Goal: Task Accomplishment & Management: Manage account settings

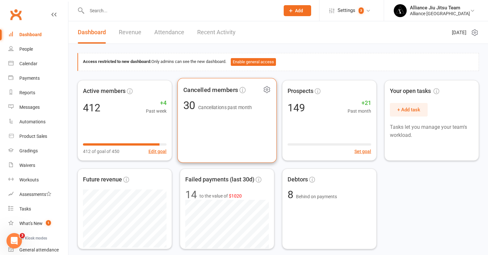
click at [203, 131] on div "Cancelled members 30 Cancellations past month" at bounding box center [227, 120] width 99 height 85
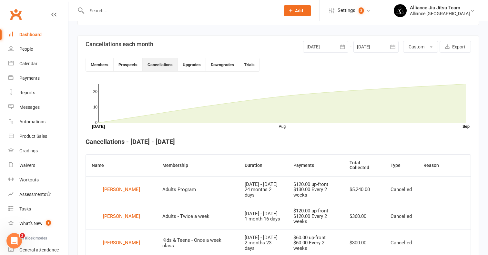
scroll to position [141, 0]
click at [29, 32] on div "Dashboard" at bounding box center [30, 34] width 22 height 5
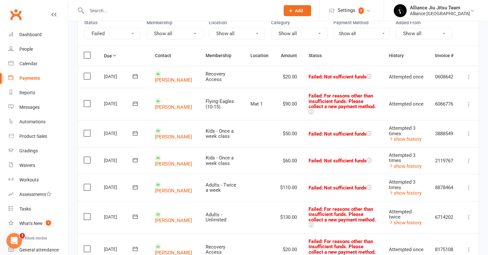
scroll to position [72, 0]
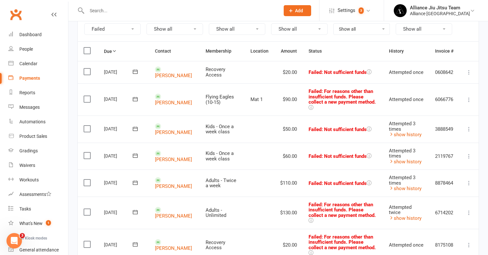
click at [469, 126] on icon at bounding box center [469, 129] width 6 height 6
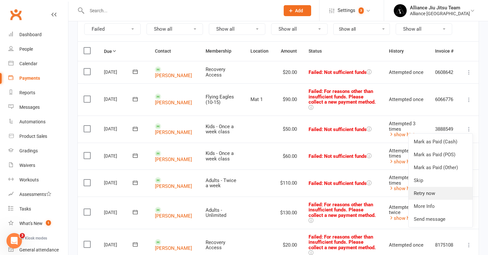
click at [434, 187] on link "Retry now" at bounding box center [441, 193] width 64 height 13
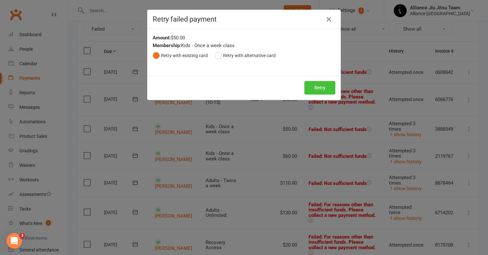
click at [323, 91] on button "Retry" at bounding box center [319, 88] width 31 height 14
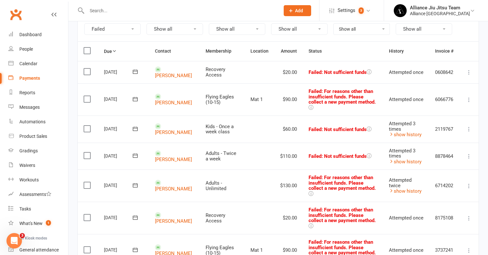
click at [469, 126] on icon at bounding box center [469, 129] width 6 height 6
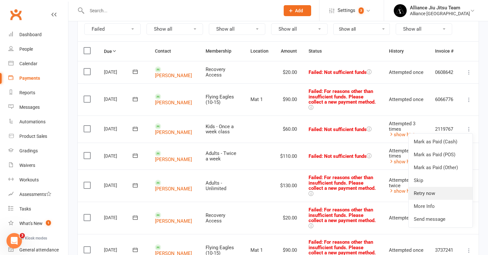
click at [429, 187] on link "Retry now" at bounding box center [441, 193] width 64 height 13
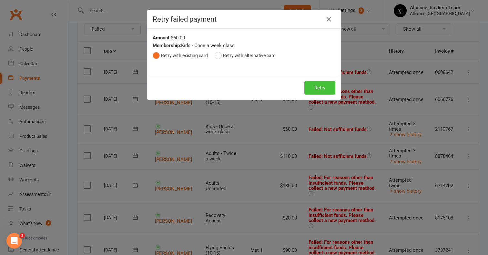
click at [321, 90] on button "Retry" at bounding box center [319, 88] width 31 height 14
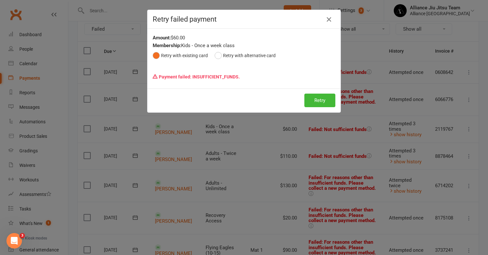
click at [332, 18] on icon "button" at bounding box center [329, 19] width 8 height 8
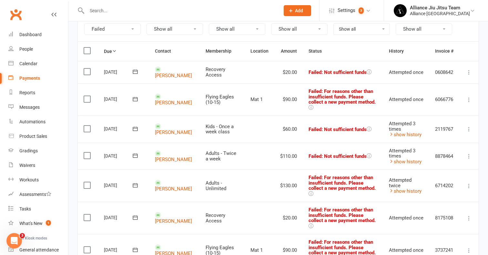
click at [89, 96] on label at bounding box center [88, 99] width 9 height 6
click at [88, 96] on input "checkbox" at bounding box center [86, 96] width 4 height 0
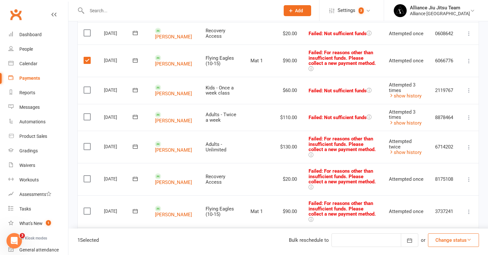
scroll to position [138, 0]
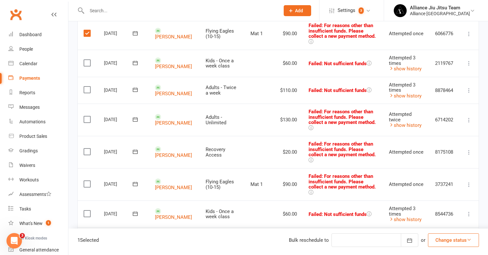
click at [86, 181] on label at bounding box center [88, 184] width 9 height 6
click at [86, 181] on input "checkbox" at bounding box center [86, 181] width 4 height 0
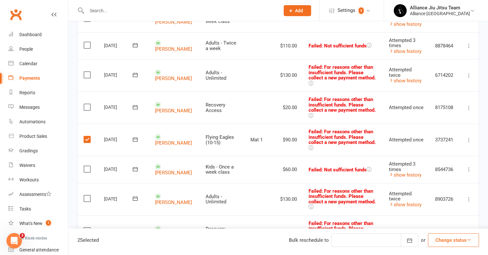
scroll to position [186, 0]
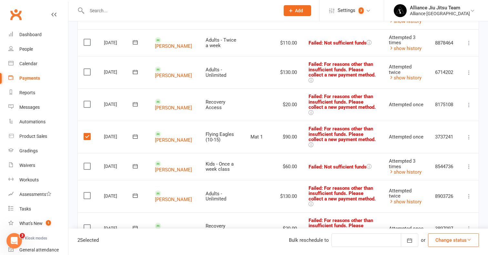
click at [83, 180] on td "Select this" at bounding box center [88, 196] width 20 height 32
click at [88, 192] on label at bounding box center [88, 195] width 9 height 6
click at [88, 192] on input "checkbox" at bounding box center [86, 192] width 4 height 0
click at [89, 225] on label at bounding box center [88, 228] width 9 height 6
click at [88, 225] on input "checkbox" at bounding box center [86, 225] width 4 height 0
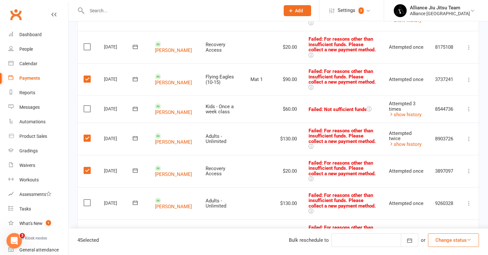
scroll to position [245, 0]
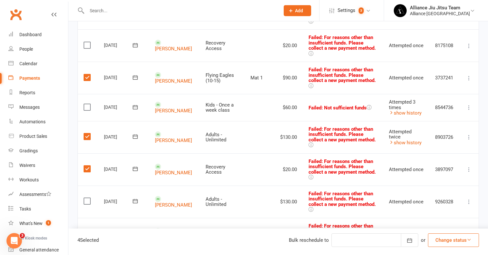
click at [88, 230] on label at bounding box center [88, 233] width 9 height 6
click at [88, 230] on input "checkbox" at bounding box center [86, 230] width 4 height 0
click at [458, 237] on button "Change status" at bounding box center [453, 240] width 51 height 14
click at [450, 223] on link "Skipped" at bounding box center [447, 222] width 64 height 13
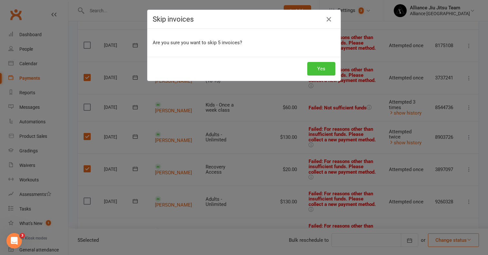
click at [326, 67] on button "Yes" at bounding box center [321, 69] width 28 height 14
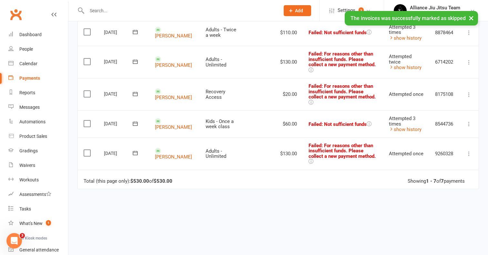
scroll to position [159, 0]
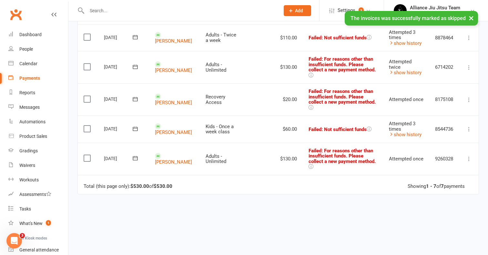
click at [471, 156] on icon at bounding box center [469, 159] width 6 height 6
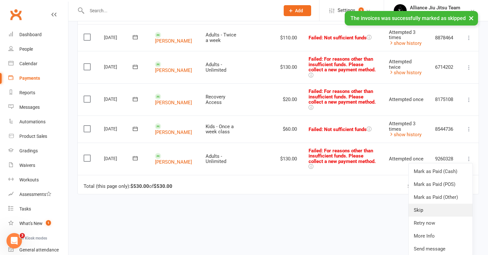
click at [431, 204] on link "Skip" at bounding box center [441, 210] width 64 height 13
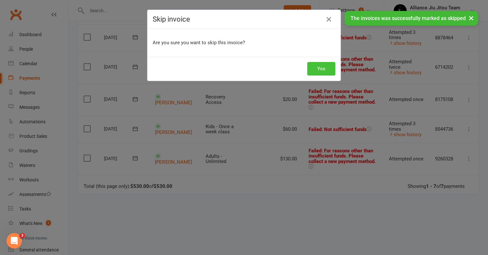
click at [323, 64] on button "Yes" at bounding box center [321, 69] width 28 height 14
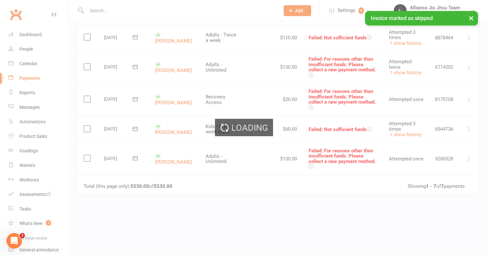
scroll to position [151, 0]
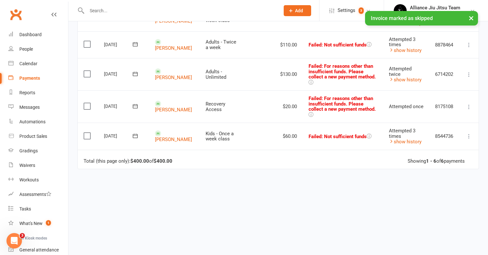
click at [88, 103] on label at bounding box center [88, 106] width 9 height 6
click at [88, 103] on input "checkbox" at bounding box center [86, 103] width 4 height 0
click at [89, 71] on label at bounding box center [88, 74] width 9 height 6
click at [88, 71] on input "checkbox" at bounding box center [86, 71] width 4 height 0
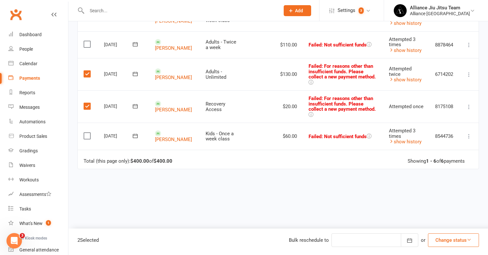
click at [452, 235] on button "Change status" at bounding box center [453, 240] width 51 height 14
click at [443, 222] on link "Skipped" at bounding box center [447, 222] width 64 height 13
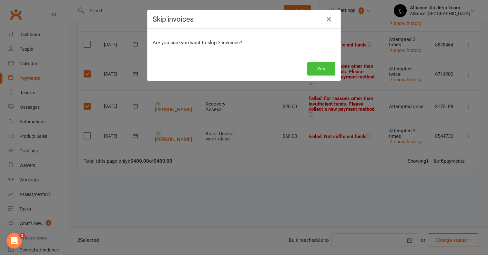
click at [322, 70] on button "Yes" at bounding box center [321, 69] width 28 height 14
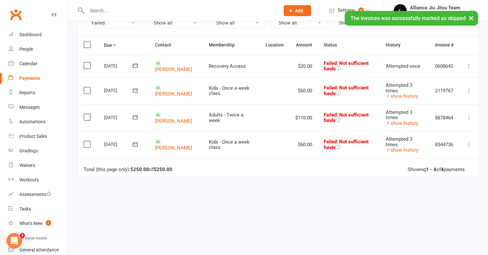
scroll to position [77, 0]
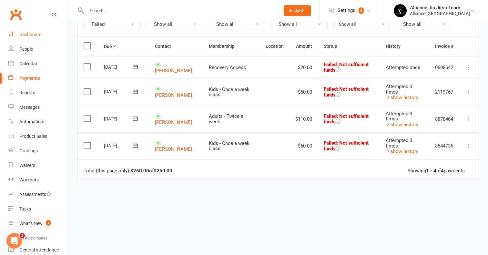
click at [36, 35] on div "Dashboard" at bounding box center [30, 34] width 22 height 5
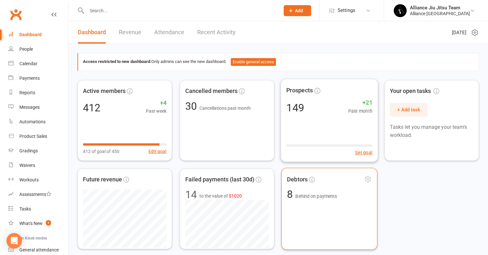
click at [308, 202] on div "Debtors 8 Behind on payments" at bounding box center [330, 209] width 96 height 82
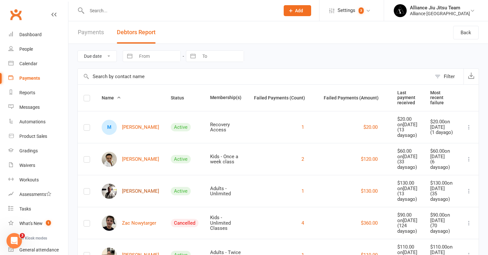
click at [135, 199] on link "[PERSON_NAME]" at bounding box center [130, 191] width 57 height 15
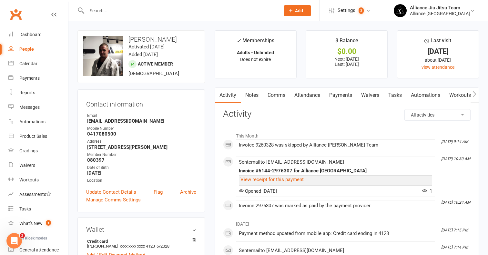
click at [347, 95] on link "Payments" at bounding box center [341, 95] width 32 height 15
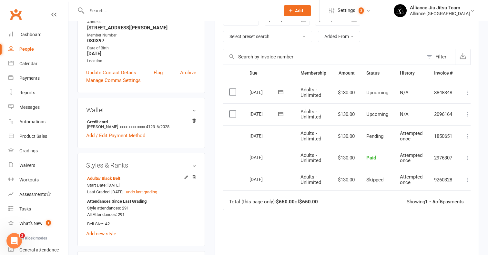
scroll to position [102, 0]
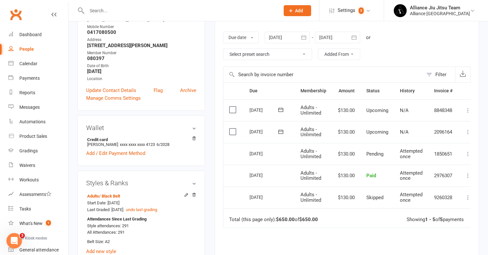
click at [304, 36] on icon "button" at bounding box center [304, 37] width 6 height 6
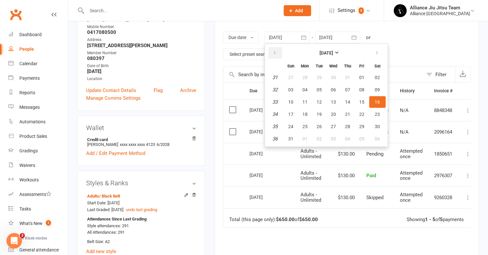
click at [276, 51] on icon "button" at bounding box center [275, 52] width 5 height 5
click at [346, 78] on span "01" at bounding box center [347, 77] width 5 height 5
type input "01 May 2025"
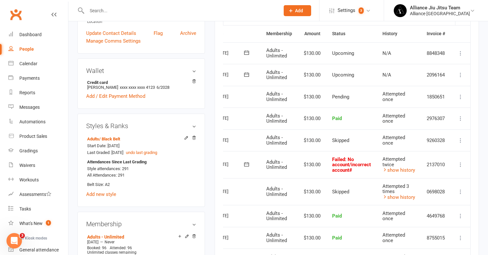
scroll to position [0, 36]
click at [460, 161] on icon at bounding box center [461, 164] width 6 height 6
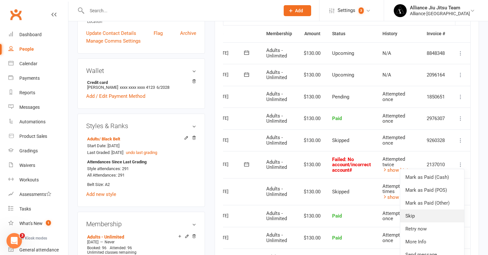
click at [421, 210] on link "Skip" at bounding box center [432, 216] width 64 height 13
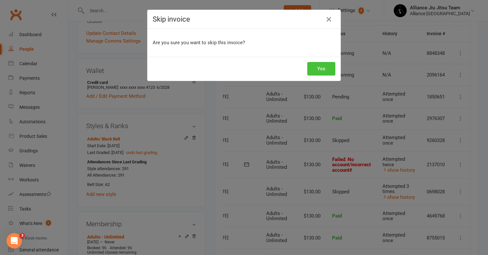
click at [323, 66] on button "Yes" at bounding box center [321, 69] width 28 height 14
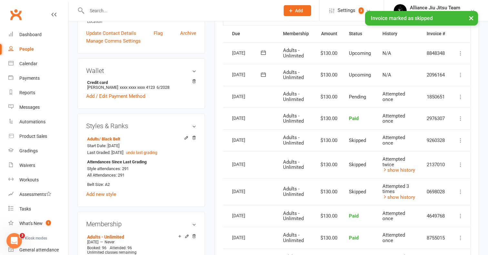
scroll to position [0, 19]
click at [41, 34] on div "Dashboard" at bounding box center [30, 34] width 22 height 5
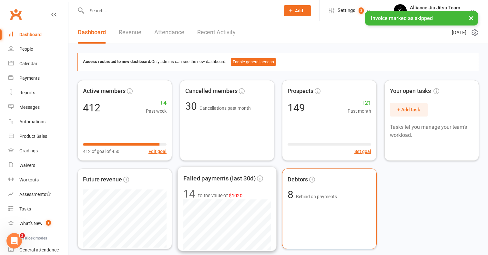
click at [322, 212] on div "Debtors 8 Behind on payments" at bounding box center [329, 209] width 95 height 81
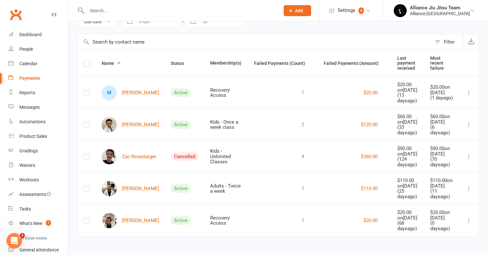
scroll to position [60, 0]
click at [302, 153] on button "4" at bounding box center [303, 157] width 3 height 8
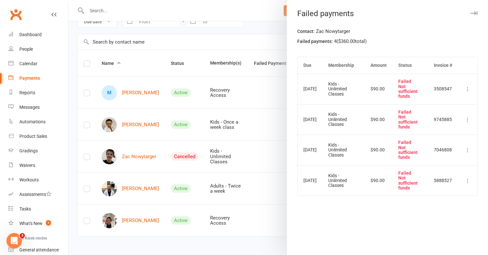
click at [466, 92] on button at bounding box center [468, 89] width 8 height 8
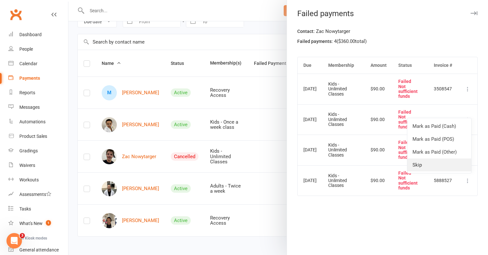
click at [432, 159] on link "Skip" at bounding box center [439, 165] width 64 height 13
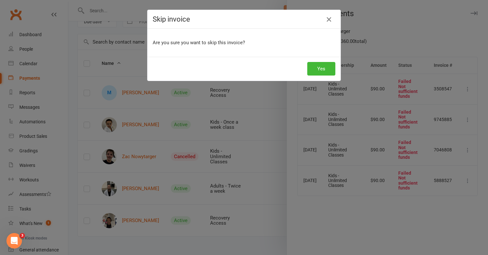
click at [329, 20] on icon "button" at bounding box center [329, 19] width 8 height 8
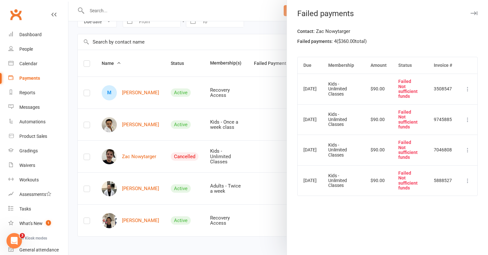
click at [467, 85] on button at bounding box center [468, 89] width 8 height 8
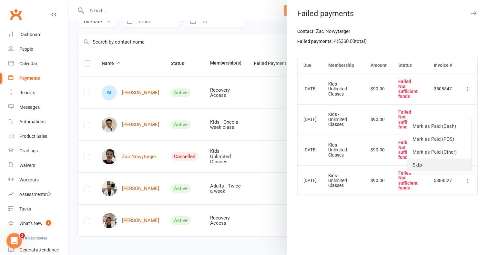
click at [417, 159] on link "Skip" at bounding box center [439, 165] width 64 height 13
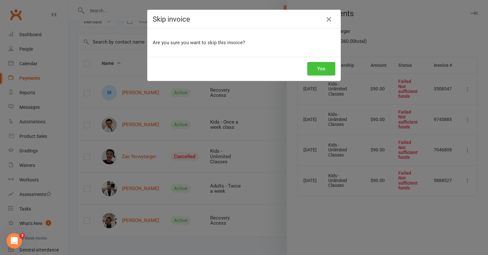
click at [333, 68] on button "Yes" at bounding box center [321, 69] width 28 height 14
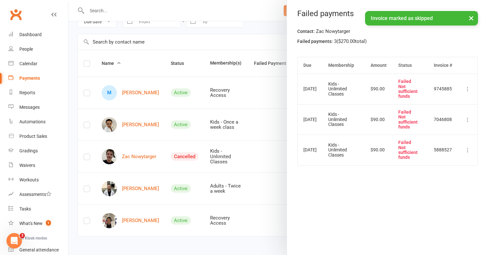
click at [469, 118] on icon at bounding box center [468, 120] width 6 height 6
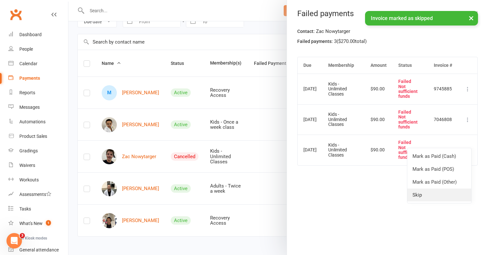
click at [431, 189] on link "Skip" at bounding box center [439, 195] width 64 height 13
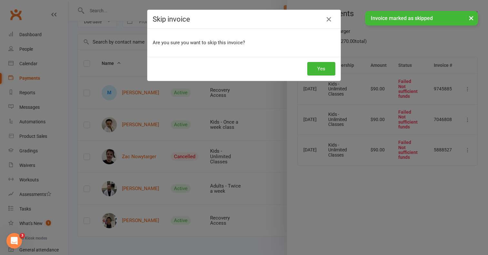
click at [328, 61] on div "Yes" at bounding box center [244, 69] width 193 height 24
click at [328, 64] on button "Yes" at bounding box center [321, 69] width 28 height 14
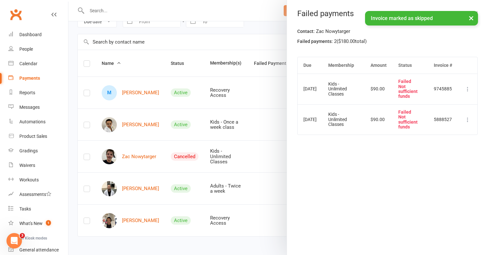
click at [469, 85] on button at bounding box center [468, 89] width 8 height 8
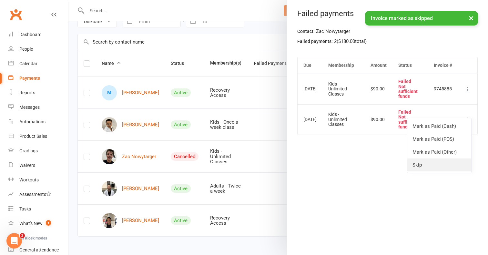
click at [428, 159] on link "Skip" at bounding box center [439, 165] width 64 height 13
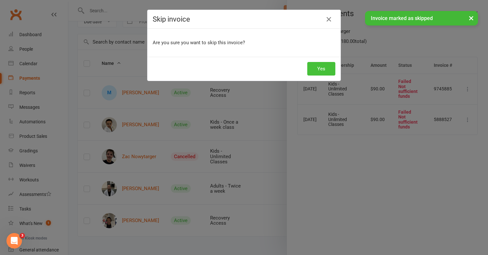
click at [313, 63] on button "Yes" at bounding box center [321, 69] width 28 height 14
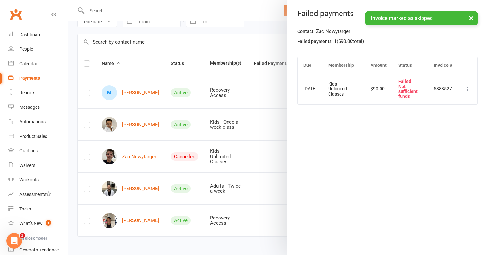
click at [471, 88] on icon at bounding box center [468, 89] width 6 height 6
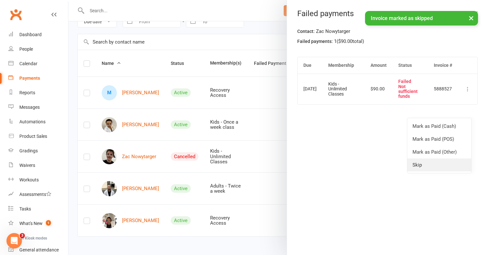
click at [429, 159] on link "Skip" at bounding box center [439, 165] width 64 height 13
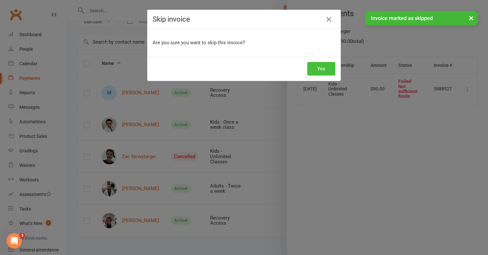
click at [328, 70] on button "Yes" at bounding box center [321, 69] width 28 height 14
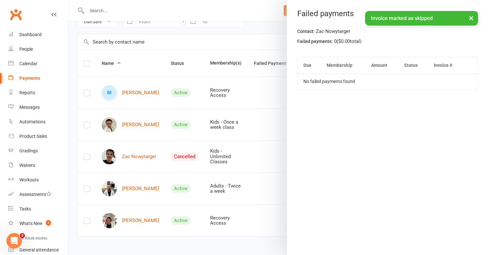
click at [132, 145] on div at bounding box center [278, 127] width 420 height 255
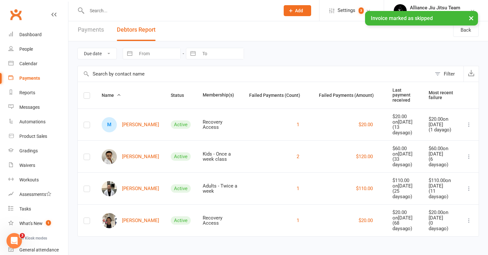
scroll to position [0, 0]
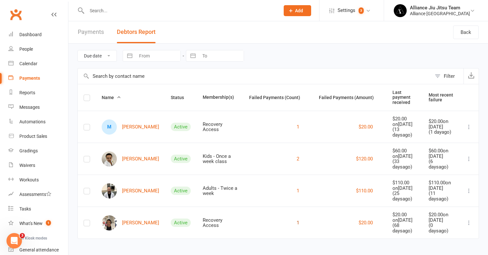
click at [297, 219] on button "1" at bounding box center [298, 223] width 3 height 8
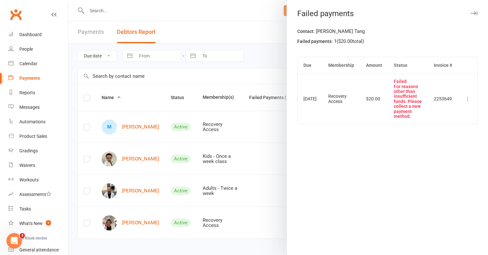
click at [467, 99] on icon at bounding box center [468, 99] width 6 height 6
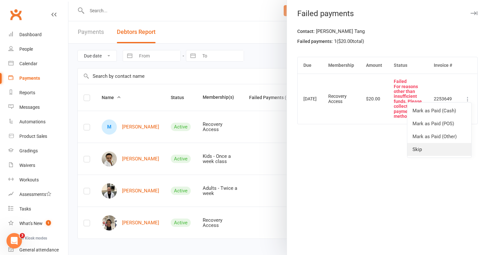
click at [438, 147] on link "Skip" at bounding box center [439, 149] width 64 height 13
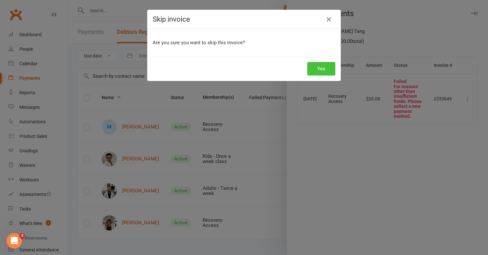
click at [319, 65] on button "Yes" at bounding box center [321, 69] width 28 height 14
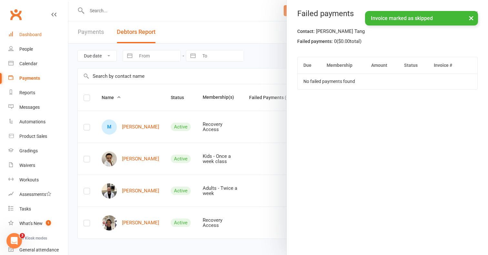
click at [37, 38] on link "Dashboard" at bounding box center [38, 34] width 60 height 15
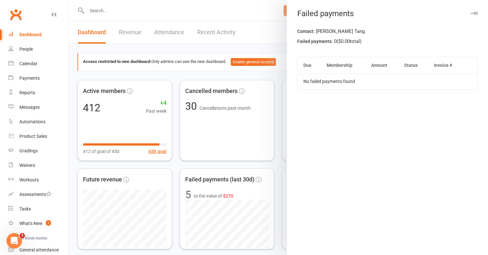
click at [266, 11] on div at bounding box center [278, 127] width 420 height 255
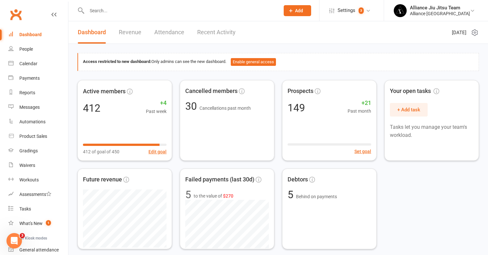
click at [131, 11] on input "text" at bounding box center [180, 10] width 191 height 9
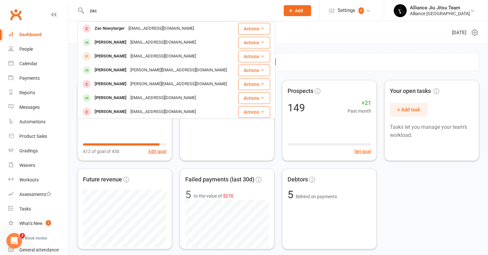
type input "Zac"
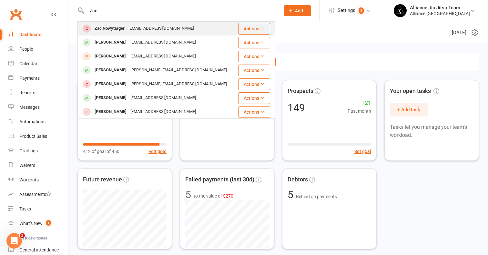
drag, startPoint x: 134, startPoint y: 10, endPoint x: 128, endPoint y: 28, distance: 19.5
click at [128, 28] on div "Zacmanzacmanoz@gmail.com" at bounding box center [161, 28] width 69 height 9
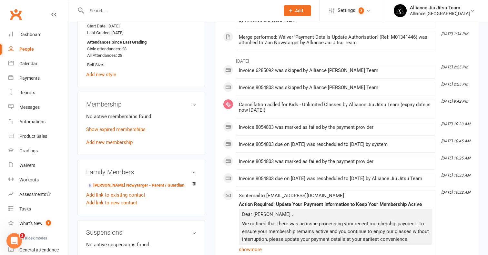
scroll to position [278, 0]
click at [124, 141] on link "Add new membership" at bounding box center [109, 142] width 46 height 6
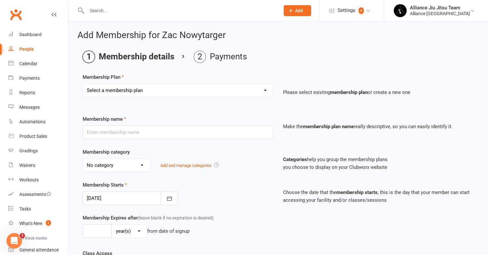
select select "5"
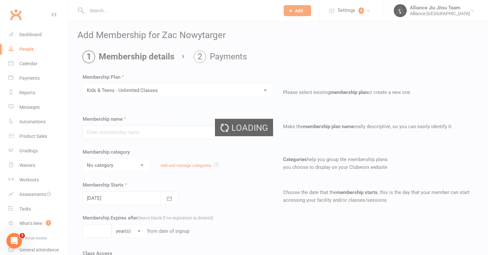
type input "Kids & Teens - Unlimited Classes"
select select "5"
type input "0"
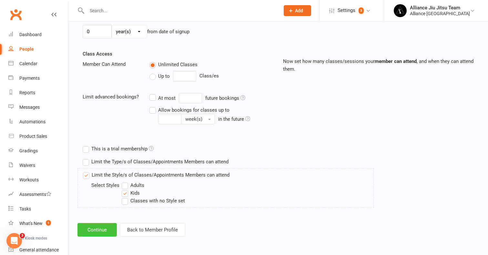
click at [93, 228] on button "Continue" at bounding box center [96, 230] width 39 height 14
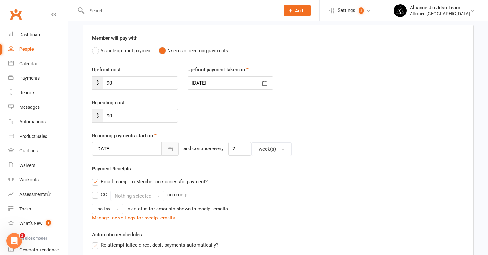
scroll to position [67, 0]
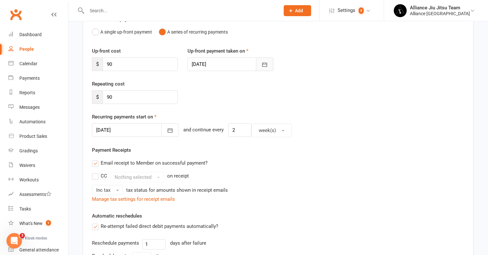
click at [265, 65] on icon "button" at bounding box center [265, 64] width 6 height 6
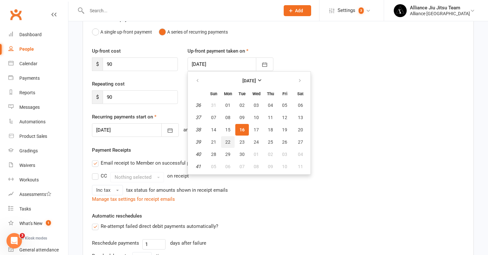
click at [227, 144] on span "22" at bounding box center [227, 141] width 5 height 5
type input "22 Sep 2025"
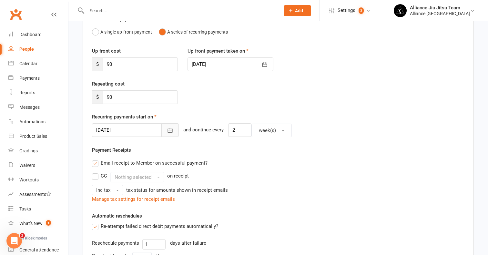
click at [162, 130] on button "button" at bounding box center [169, 130] width 17 height 14
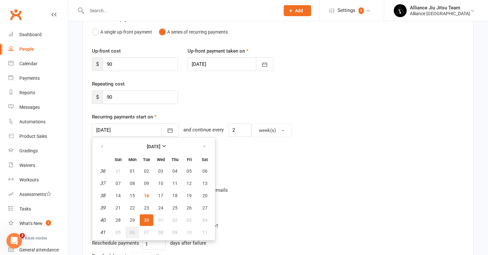
click at [131, 228] on button "06" at bounding box center [133, 233] width 14 height 12
type input "06 Oct 2025"
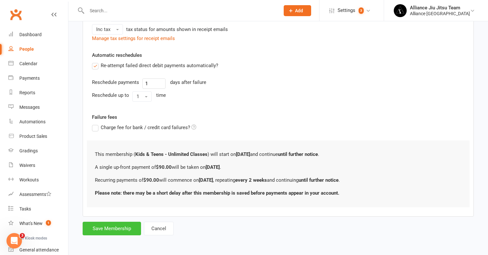
click at [115, 224] on button "Save Membership" at bounding box center [112, 229] width 58 height 14
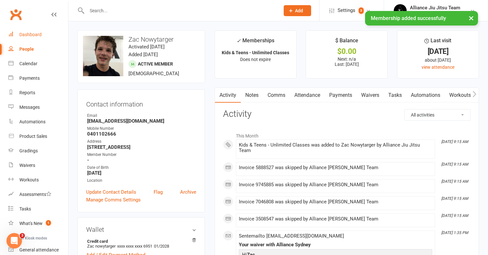
click at [23, 37] on link "Dashboard" at bounding box center [38, 34] width 60 height 15
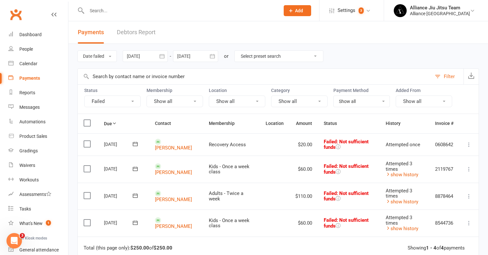
click at [470, 192] on button at bounding box center [469, 196] width 8 height 8
click at [425, 244] on link "Skip" at bounding box center [441, 247] width 64 height 13
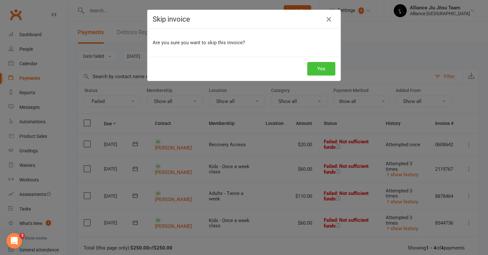
click at [331, 68] on button "Yes" at bounding box center [321, 69] width 28 height 14
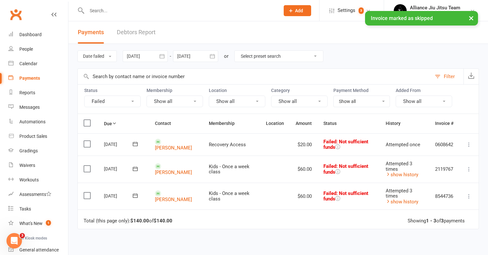
click at [167, 13] on input "text" at bounding box center [180, 10] width 191 height 9
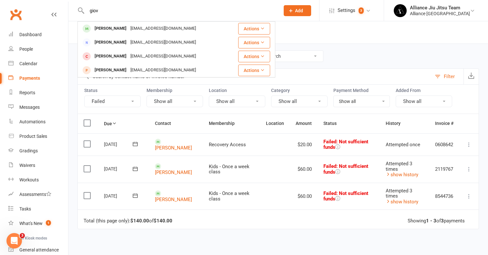
type input "give"
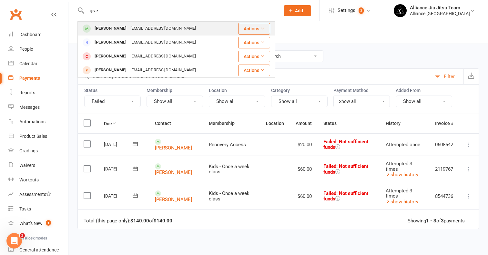
drag, startPoint x: 124, startPoint y: 11, endPoint x: 116, endPoint y: 28, distance: 18.5
click at [116, 28] on div "[PERSON_NAME]" at bounding box center [111, 28] width 36 height 9
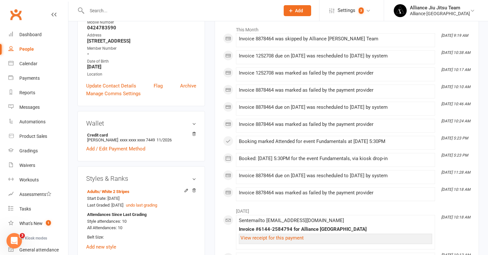
scroll to position [26, 0]
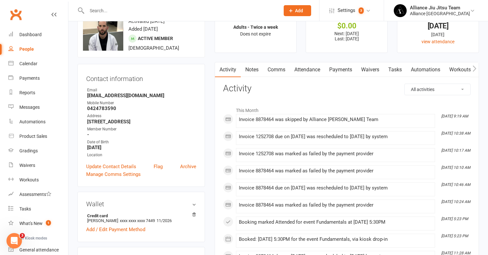
click at [334, 74] on link "Payments" at bounding box center [341, 69] width 32 height 15
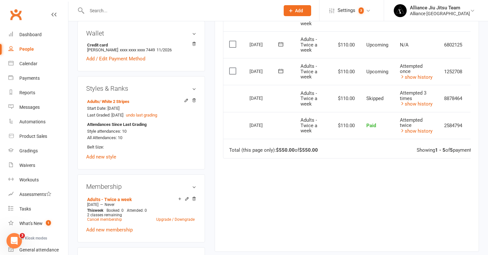
scroll to position [197, 0]
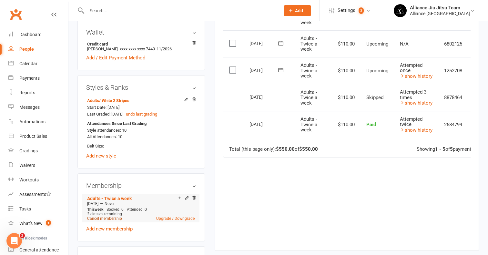
click at [114, 216] on link "Cancel membership" at bounding box center [104, 218] width 35 height 5
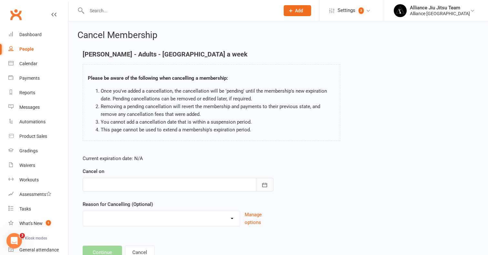
click at [269, 184] on button "button" at bounding box center [264, 185] width 17 height 14
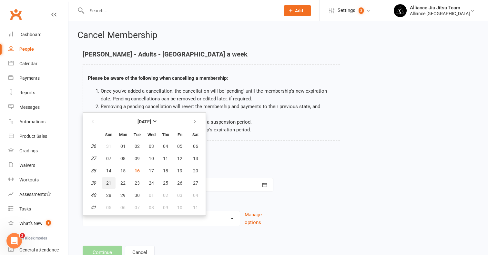
click at [108, 183] on span "21" at bounding box center [108, 182] width 5 height 5
type input "21 Sep 2025"
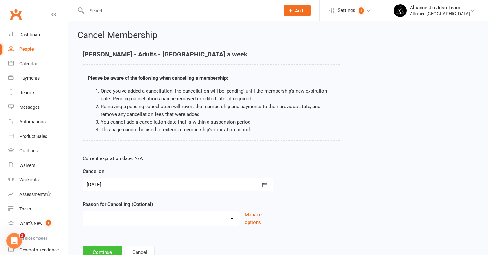
click at [103, 247] on button "Continue" at bounding box center [102, 253] width 39 height 14
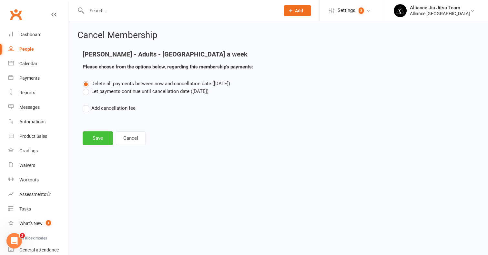
click at [98, 140] on button "Save" at bounding box center [98, 138] width 30 height 14
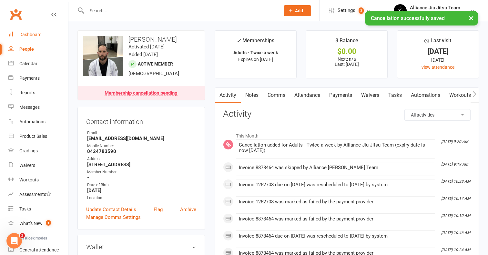
click at [31, 34] on div "Dashboard" at bounding box center [30, 34] width 22 height 5
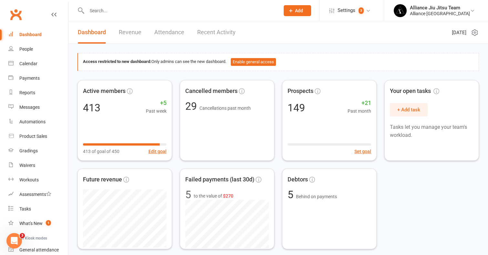
click at [140, 15] on div at bounding box center [176, 10] width 198 height 21
click at [129, 8] on input "text" at bounding box center [180, 10] width 191 height 9
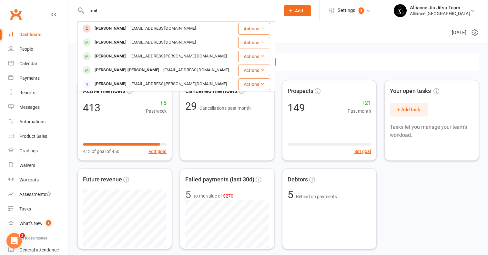
type input "anti"
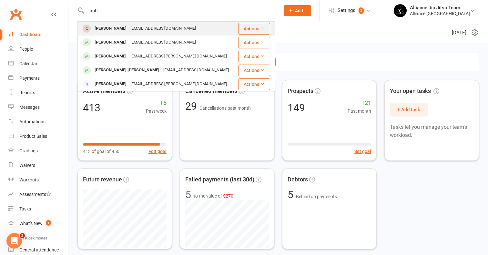
drag, startPoint x: 129, startPoint y: 8, endPoint x: 121, endPoint y: 28, distance: 21.8
click at [121, 28] on div "Anita McMahon" at bounding box center [111, 28] width 36 height 9
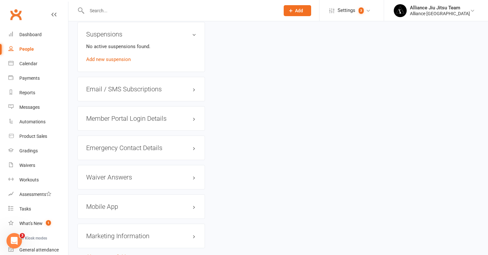
scroll to position [483, 0]
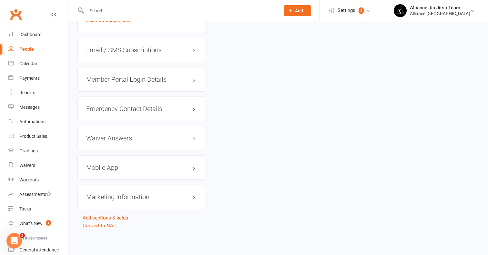
click at [157, 169] on h3 "Mobile App" at bounding box center [141, 167] width 110 height 7
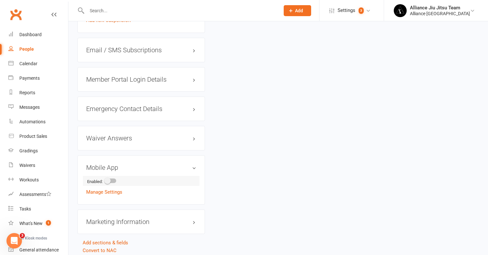
click at [114, 179] on div at bounding box center [110, 181] width 11 height 5
click at [105, 180] on input "checkbox" at bounding box center [105, 180] width 0 height 0
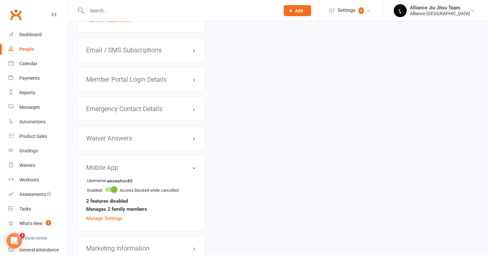
click at [115, 203] on strong "2 features disabled" at bounding box center [107, 201] width 42 height 8
click at [111, 216] on link "Manage Settings" at bounding box center [104, 219] width 36 height 6
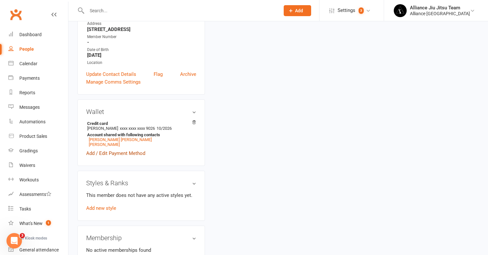
scroll to position [49, 0]
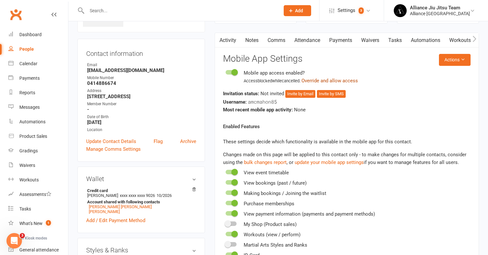
click at [320, 77] on button "Override and allow access" at bounding box center [330, 81] width 57 height 8
click at [300, 94] on button "Invite by Email" at bounding box center [300, 94] width 30 height 8
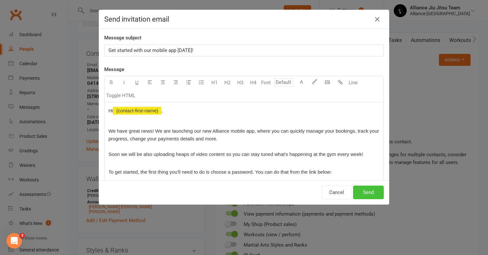
click at [364, 193] on button "Send" at bounding box center [368, 193] width 31 height 14
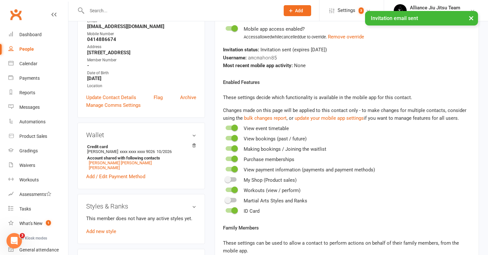
scroll to position [102, 0]
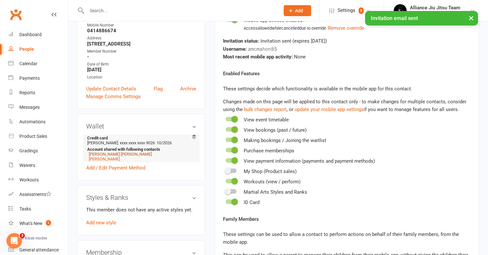
click at [110, 154] on link "Luna Harper-Phillips" at bounding box center [120, 154] width 63 height 5
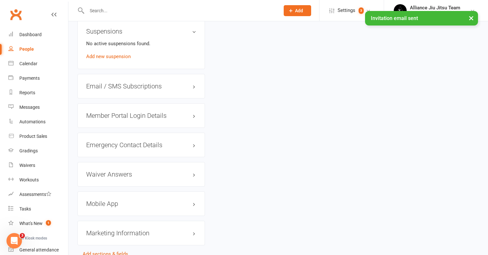
scroll to position [478, 0]
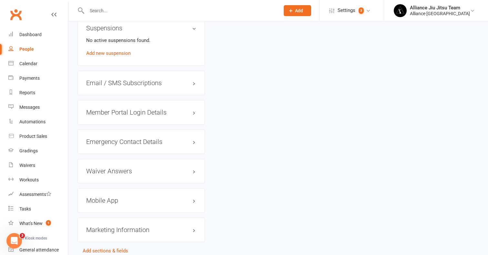
click at [148, 197] on h3 "Mobile App" at bounding box center [141, 200] width 110 height 7
click at [109, 211] on span at bounding box center [107, 214] width 6 height 6
click at [105, 213] on input "checkbox" at bounding box center [105, 213] width 0 height 0
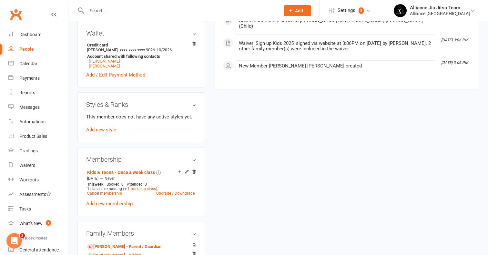
scroll to position [203, 0]
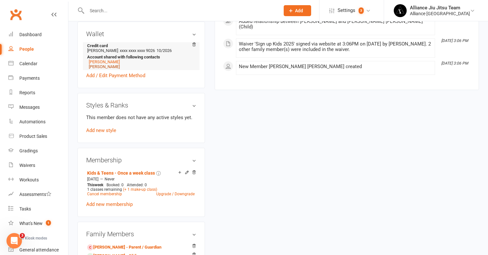
click at [113, 64] on link "Lachlan McMahon" at bounding box center [104, 66] width 31 height 5
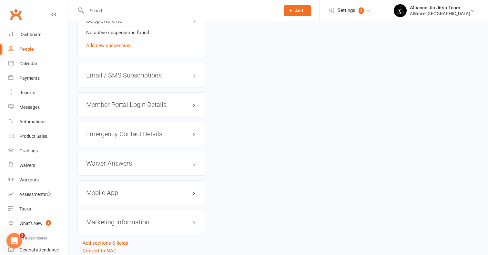
scroll to position [481, 0]
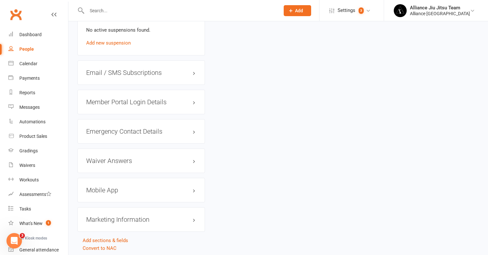
click at [153, 189] on h3 "Mobile App" at bounding box center [141, 190] width 110 height 7
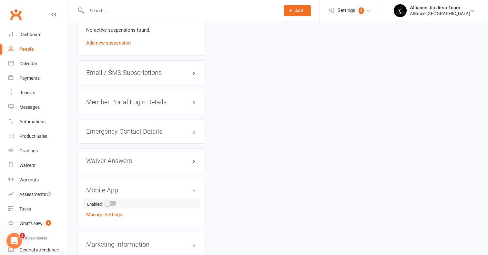
click at [114, 202] on div at bounding box center [110, 203] width 11 height 5
click at [105, 202] on input "checkbox" at bounding box center [105, 202] width 0 height 0
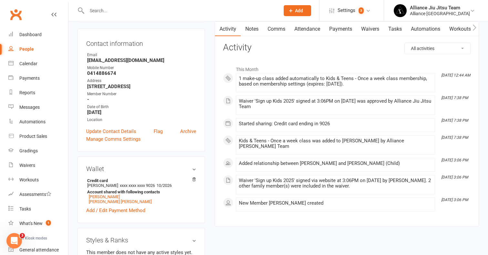
scroll to position [0, 0]
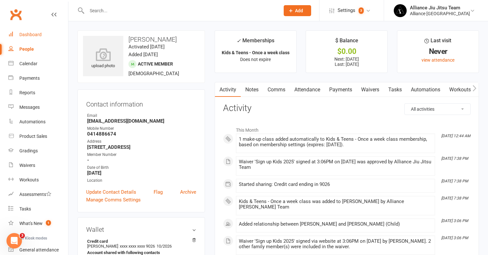
click at [28, 34] on div "Dashboard" at bounding box center [30, 34] width 22 height 5
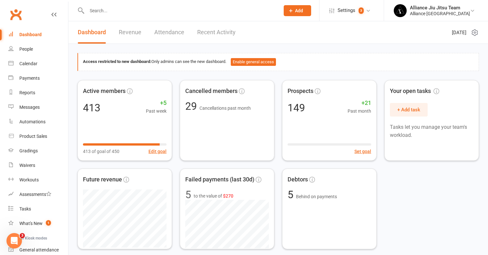
click at [36, 34] on div "Dashboard" at bounding box center [30, 34] width 22 height 5
